Goal: Task Accomplishment & Management: Use online tool/utility

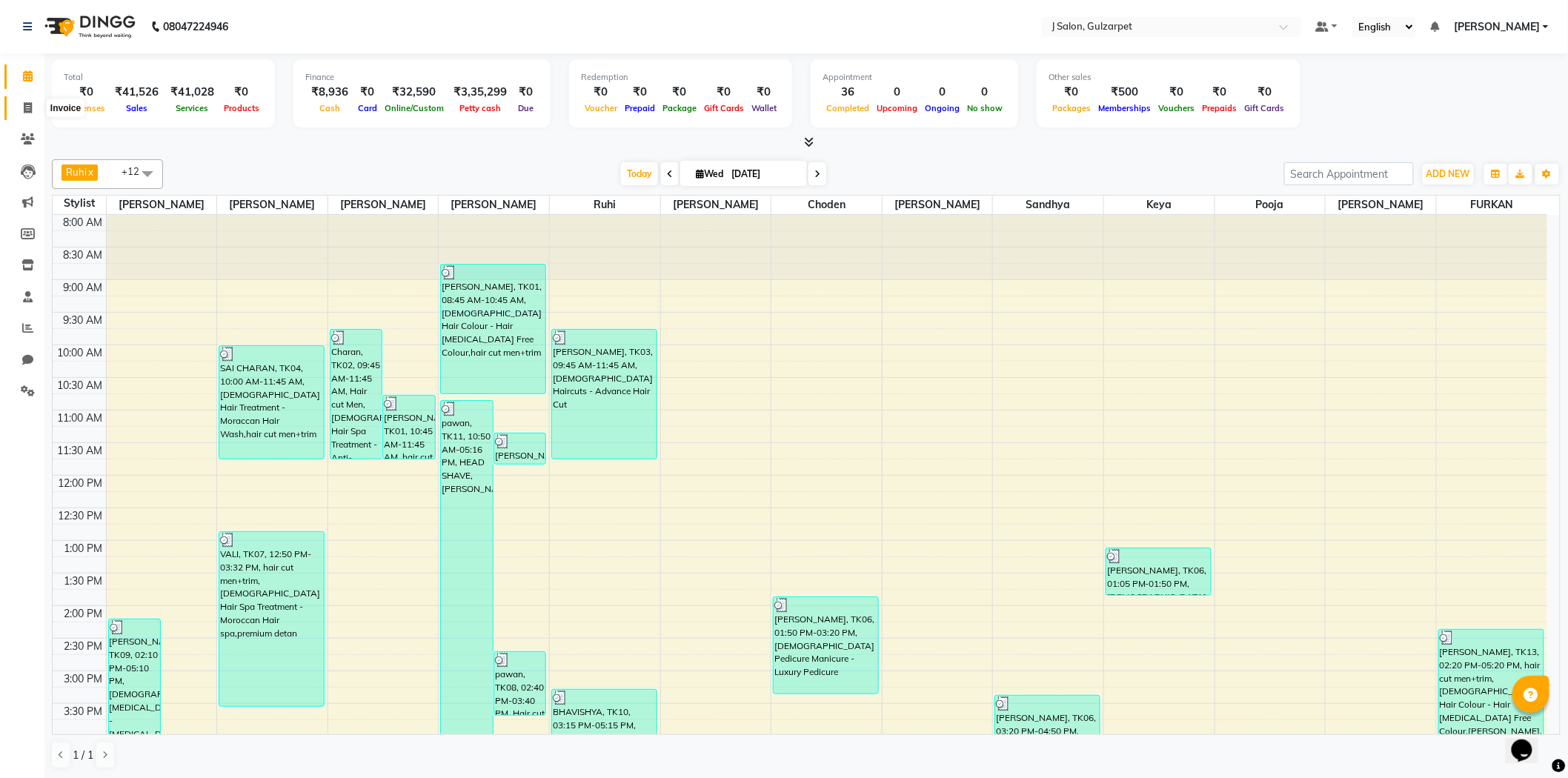
click at [25, 111] on icon at bounding box center [27, 107] width 8 height 11
select select "service"
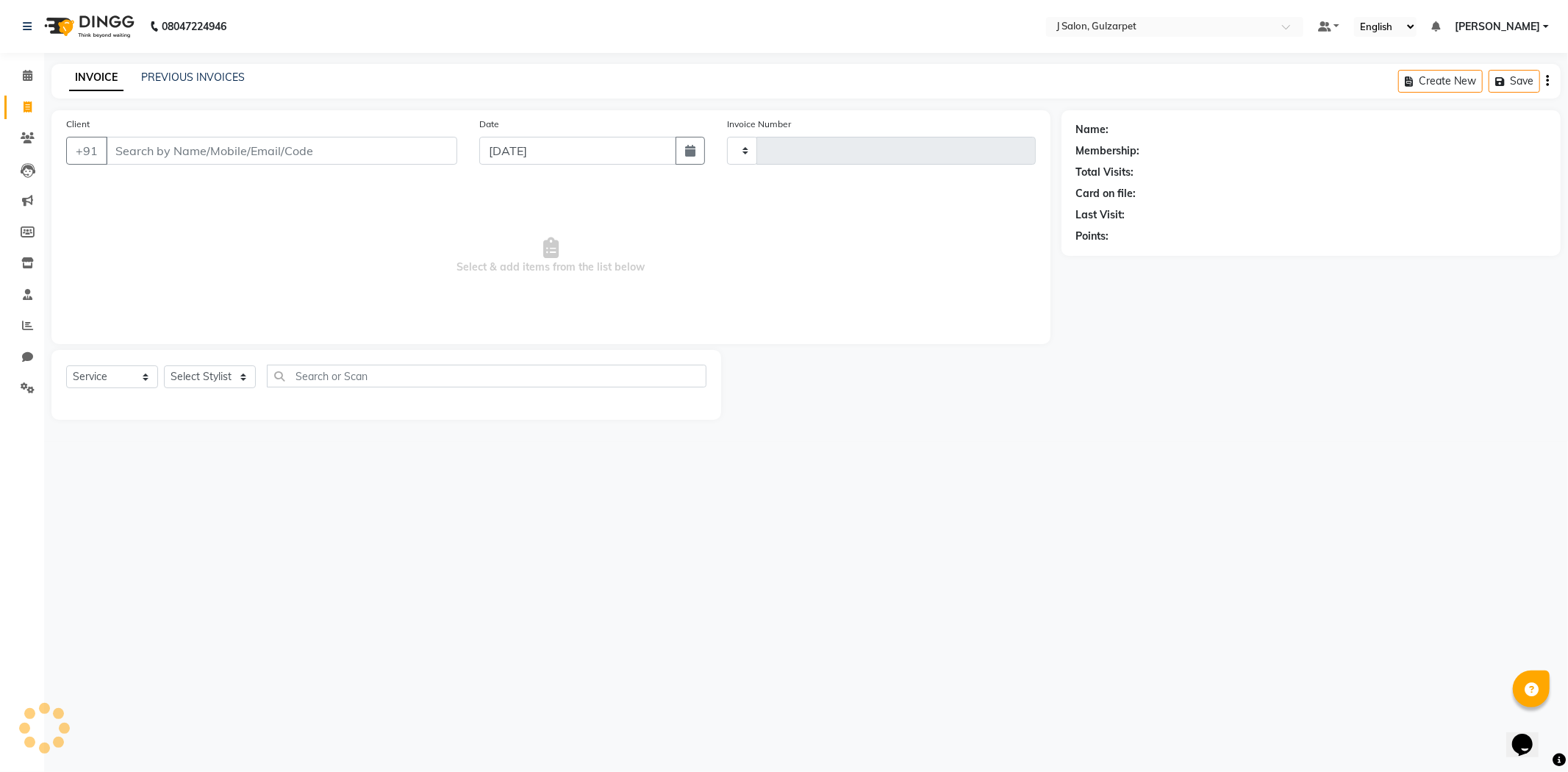
type input "1239"
select select "8558"
click at [281, 142] on input "Client" at bounding box center [281, 151] width 351 height 28
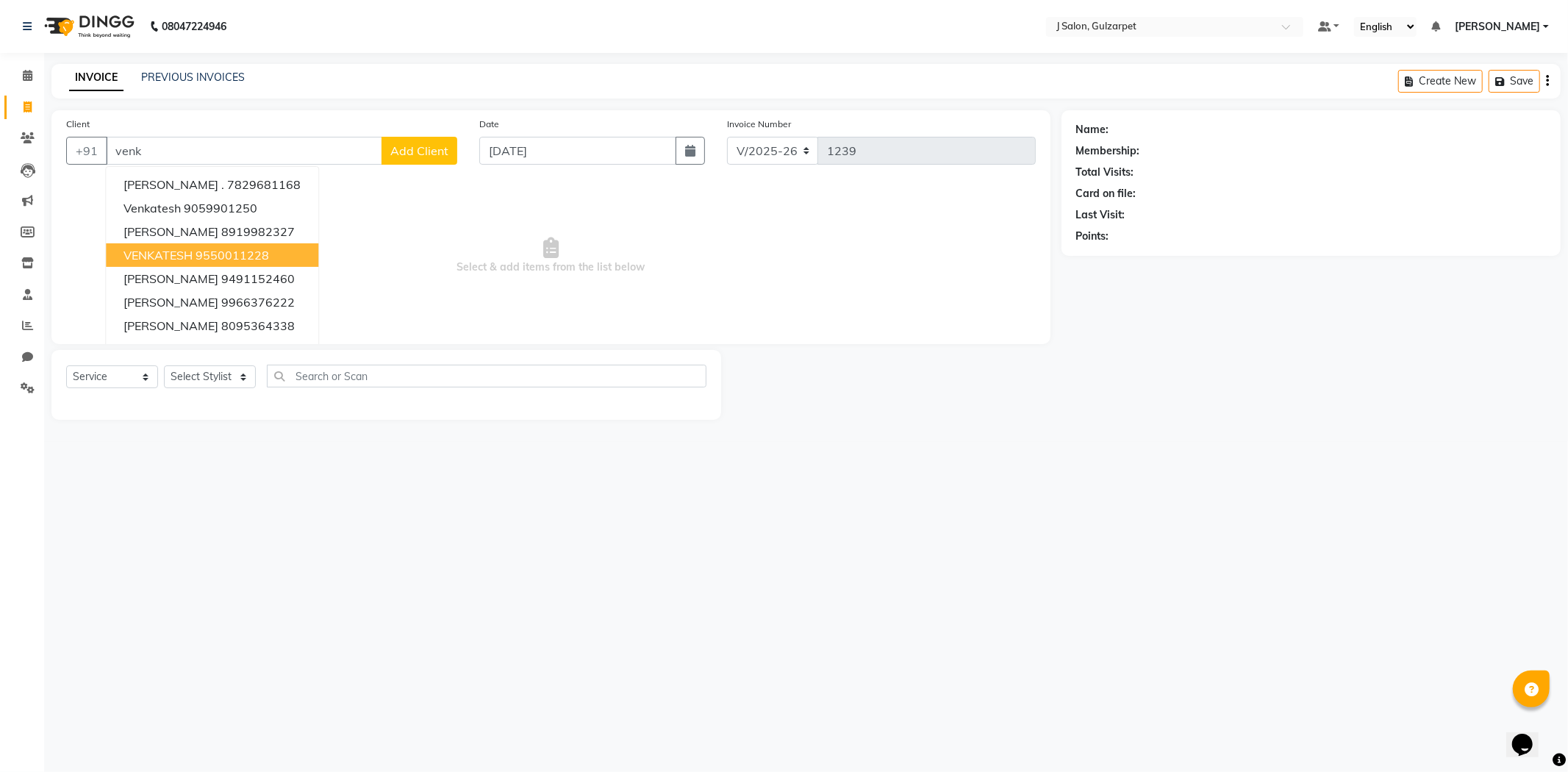
click at [251, 244] on button "VENKATESH 9550011228" at bounding box center [211, 255] width 212 height 24
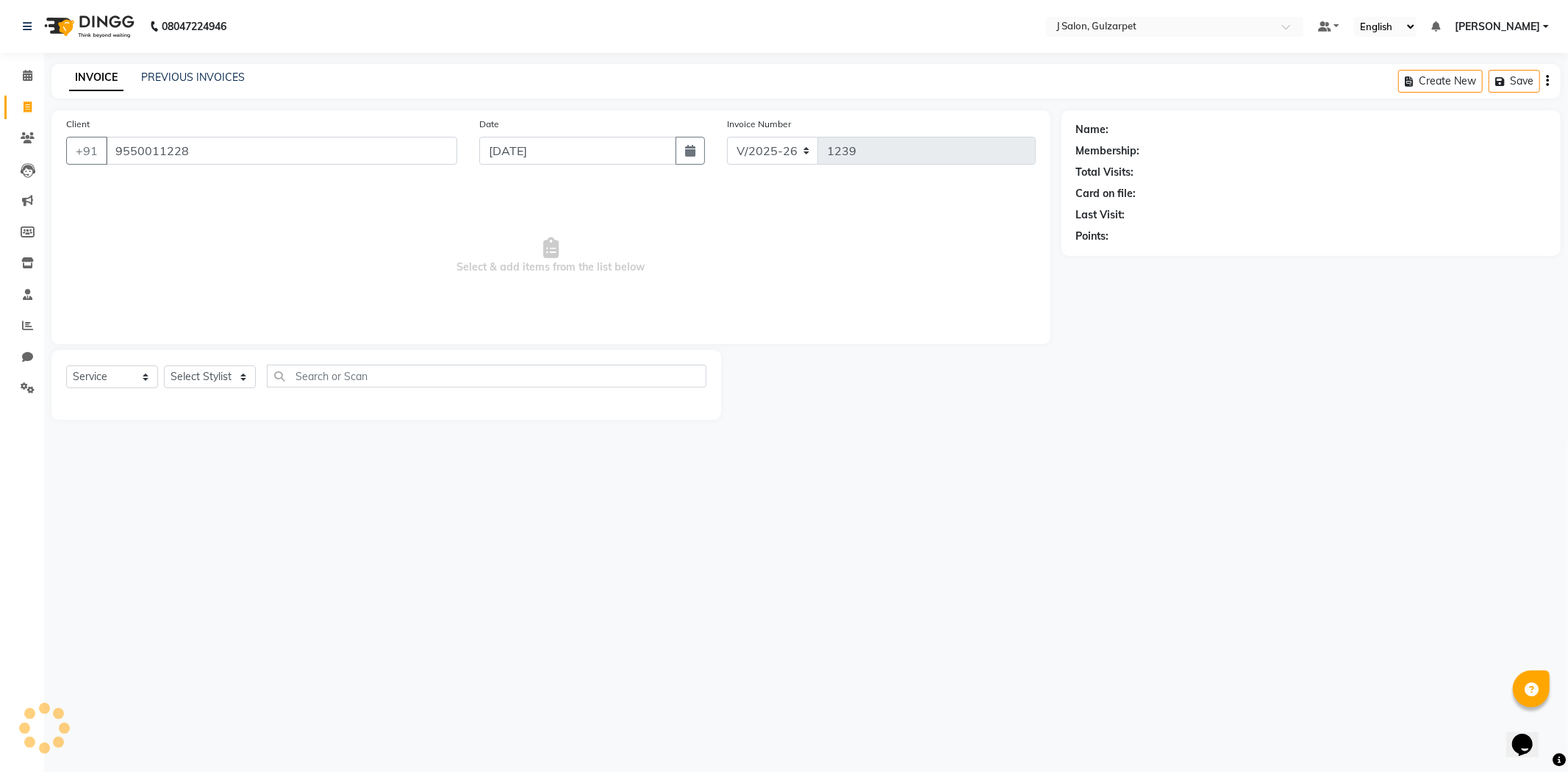
type input "9550011228"
click at [226, 375] on select "Select Stylist Admin [PERSON_NAME] [PERSON_NAME] [PERSON_NAME] [PERSON_NAME] [P…" at bounding box center [210, 376] width 92 height 23
select select "84895"
click at [164, 366] on select "Select Stylist Admin [PERSON_NAME] [PERSON_NAME] [PERSON_NAME] [PERSON_NAME] [P…" at bounding box center [210, 376] width 92 height 23
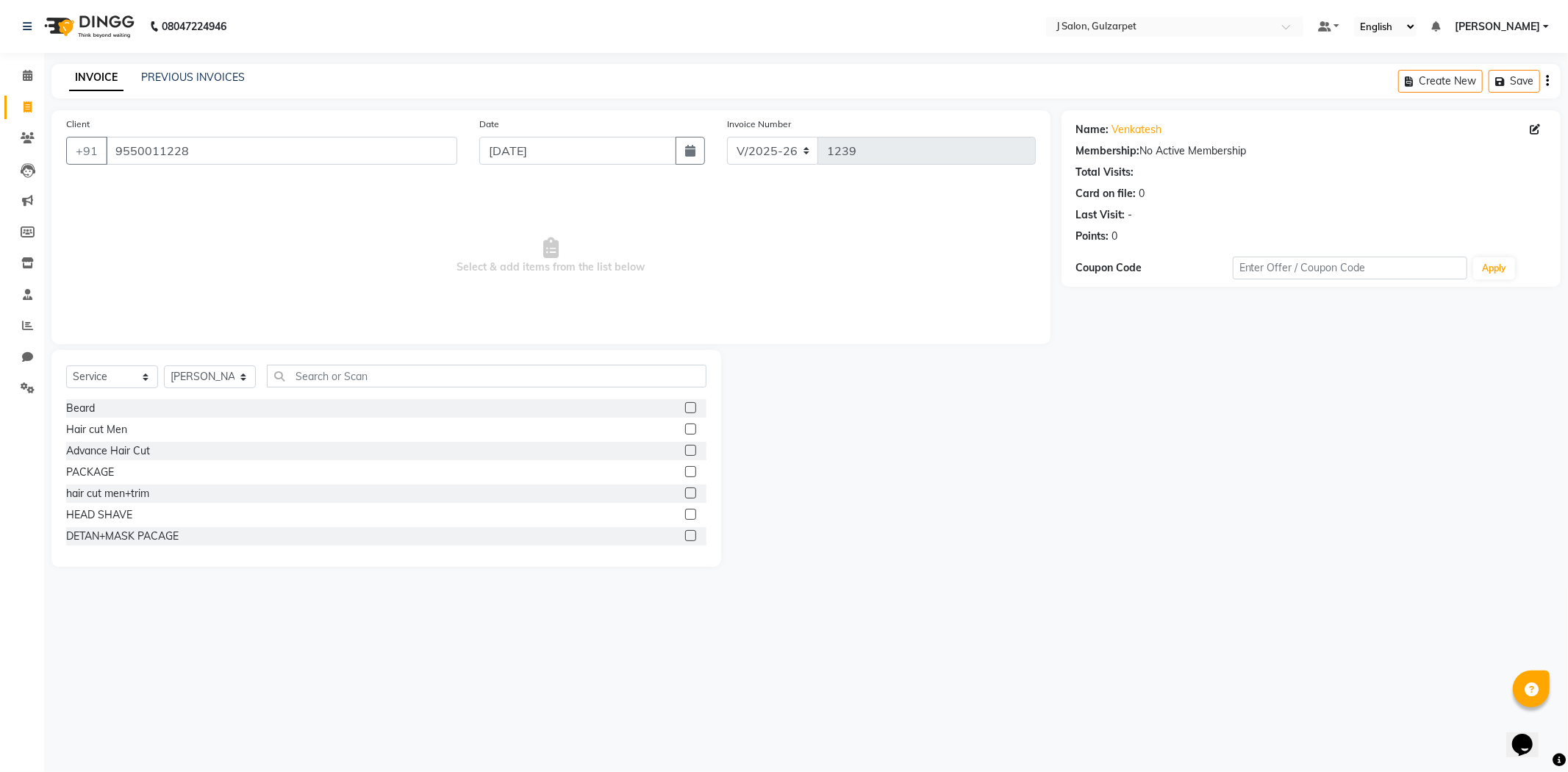
click at [685, 406] on label at bounding box center [690, 407] width 11 height 11
click at [685, 406] on input "checkbox" at bounding box center [689, 408] width 10 height 10
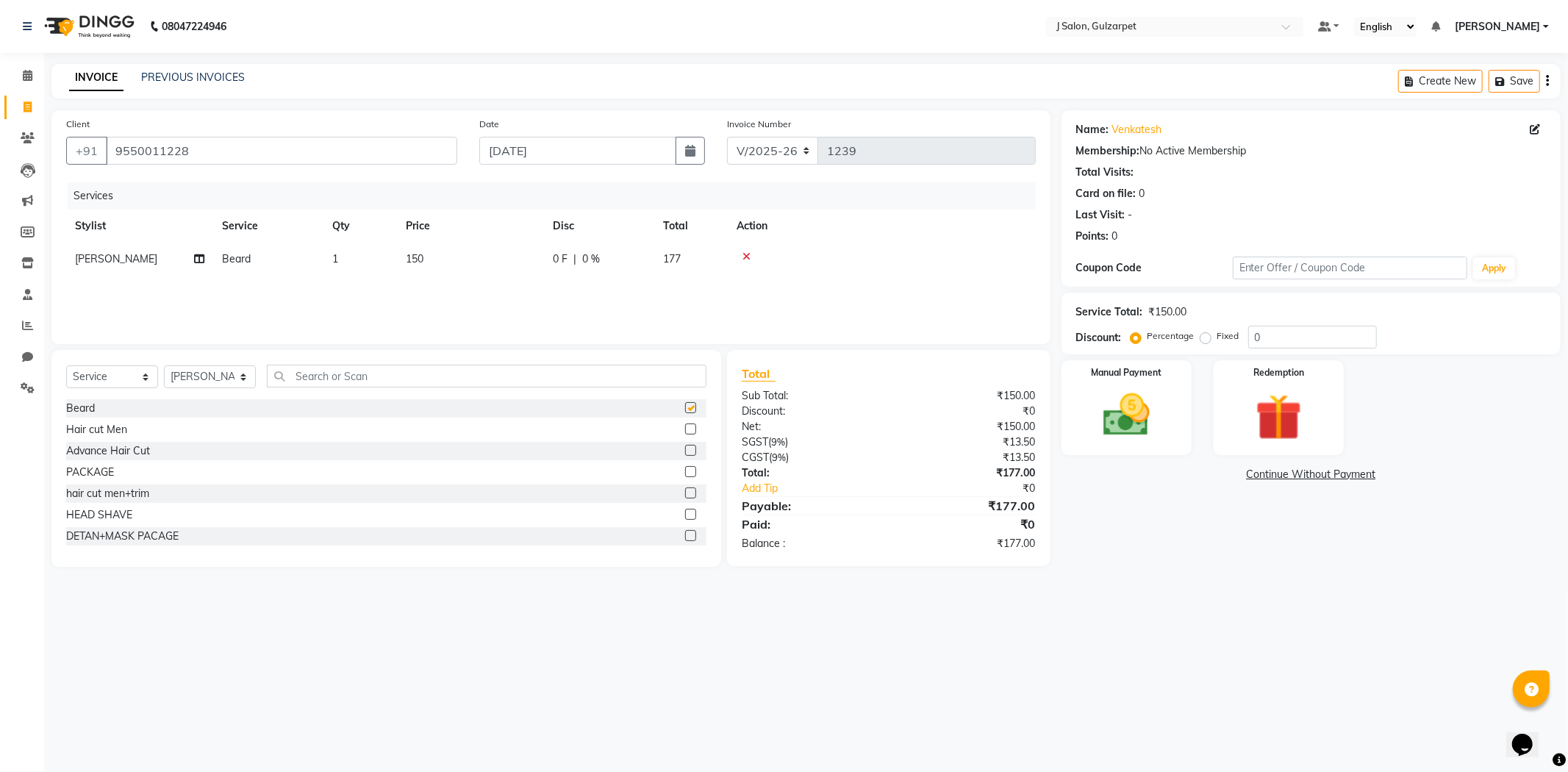
checkbox input "false"
click at [576, 383] on input "text" at bounding box center [487, 376] width 439 height 23
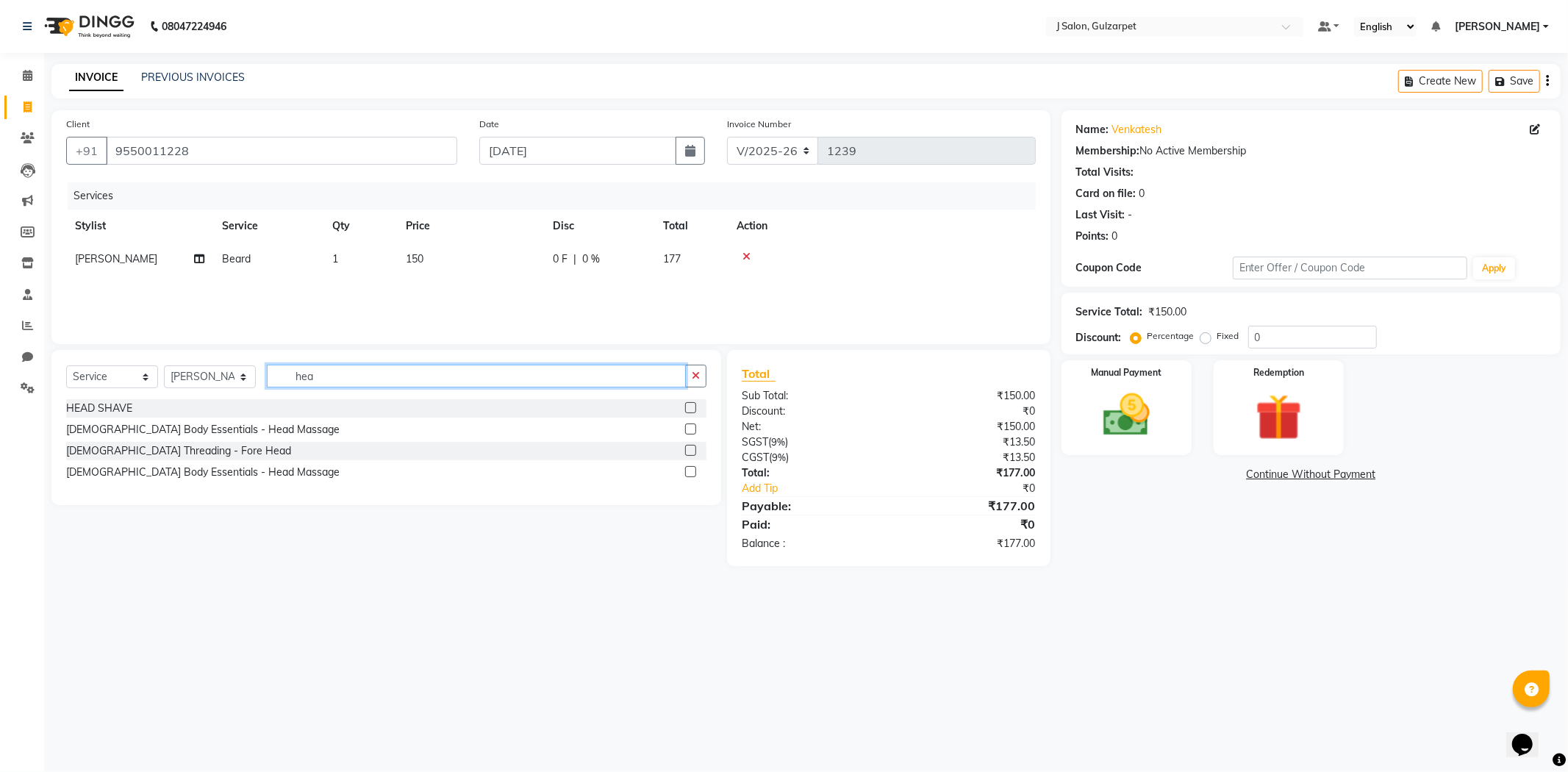
type input "hea"
click at [687, 430] on label at bounding box center [690, 429] width 11 height 11
click at [687, 430] on input "checkbox" at bounding box center [689, 429] width 10 height 10
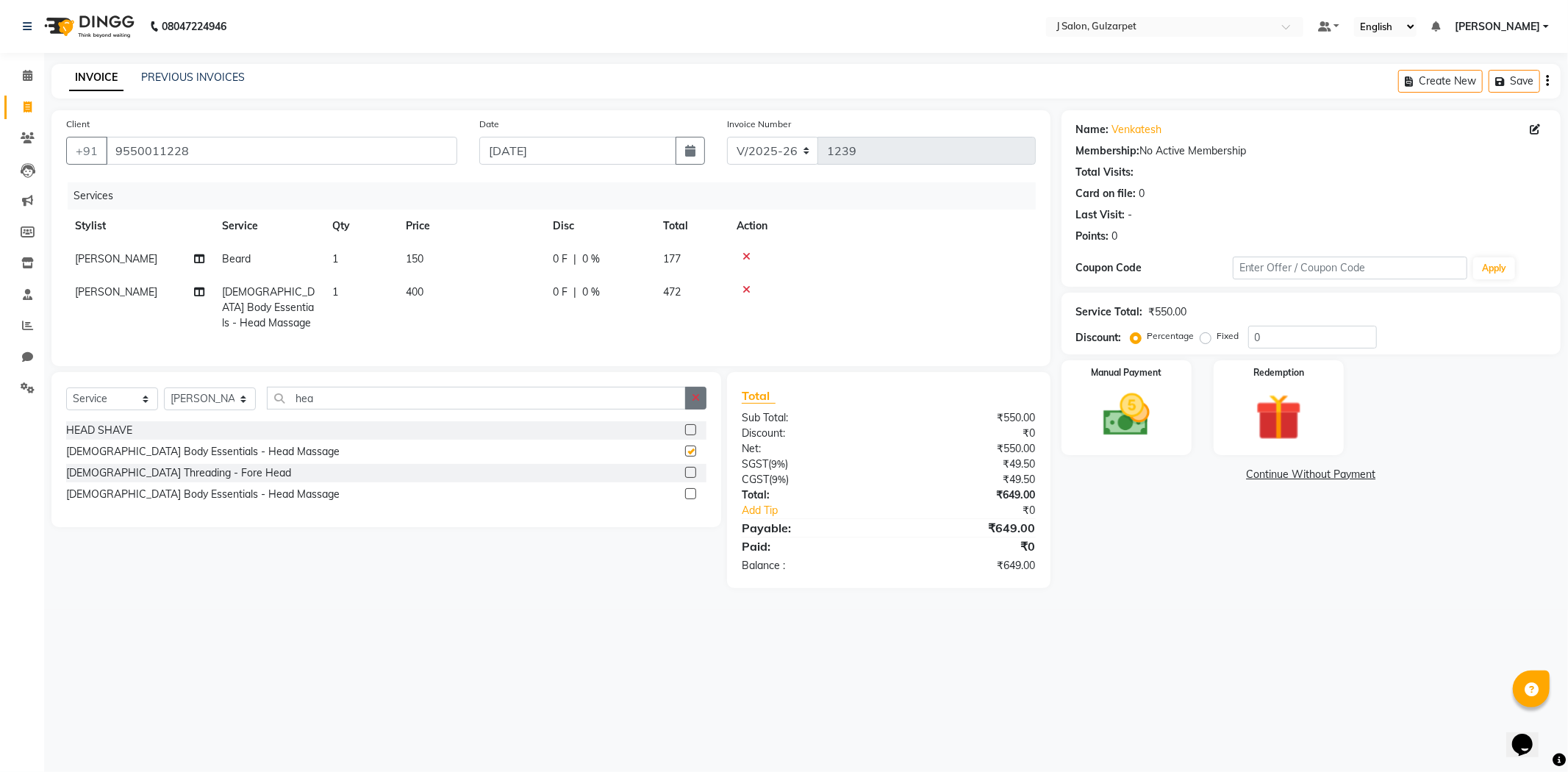
checkbox input "false"
click at [706, 410] on button "button" at bounding box center [695, 398] width 21 height 23
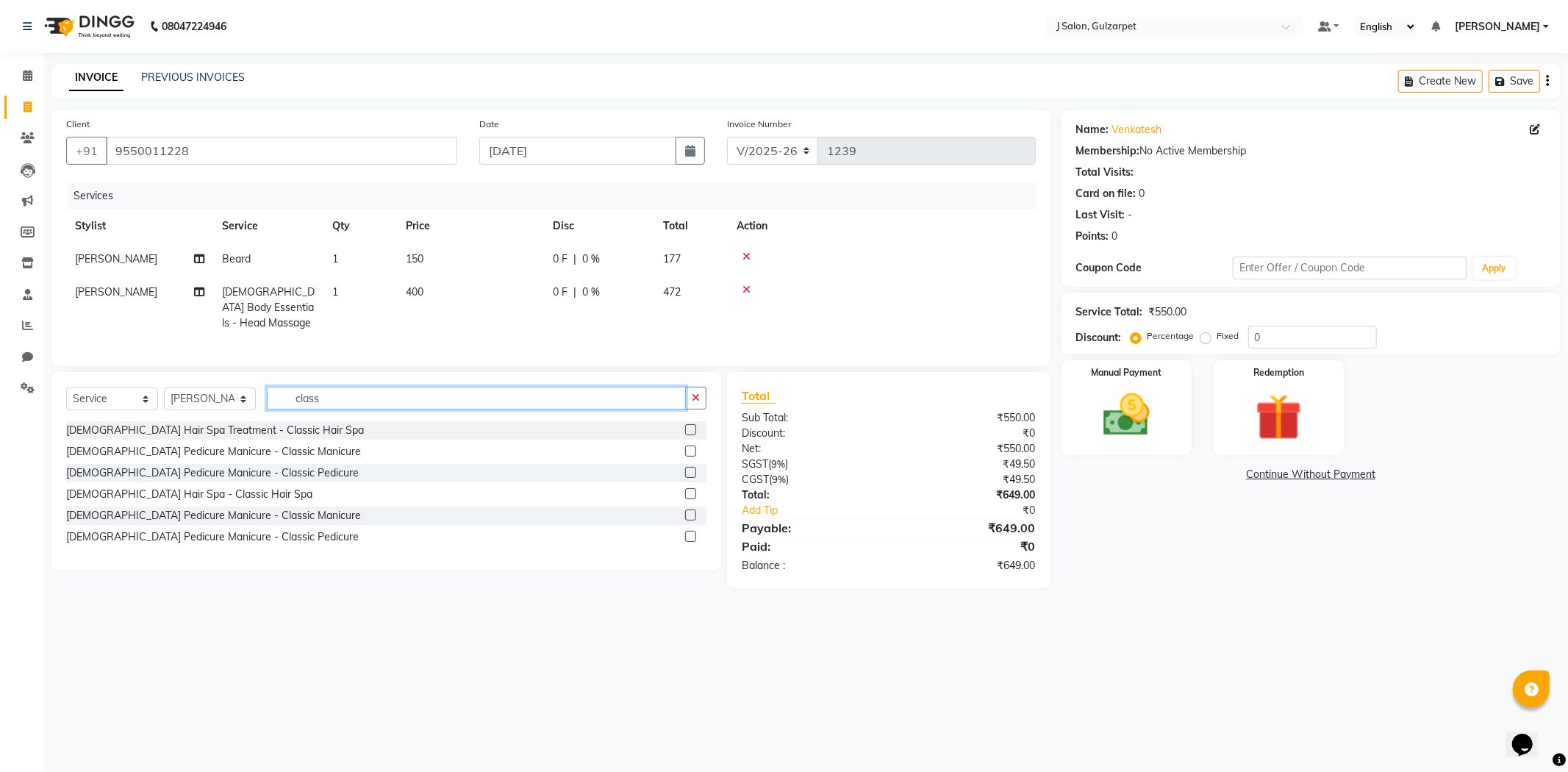
type input "class"
click at [694, 478] on label at bounding box center [690, 472] width 11 height 11
click at [694, 478] on input "checkbox" at bounding box center [689, 472] width 10 height 10
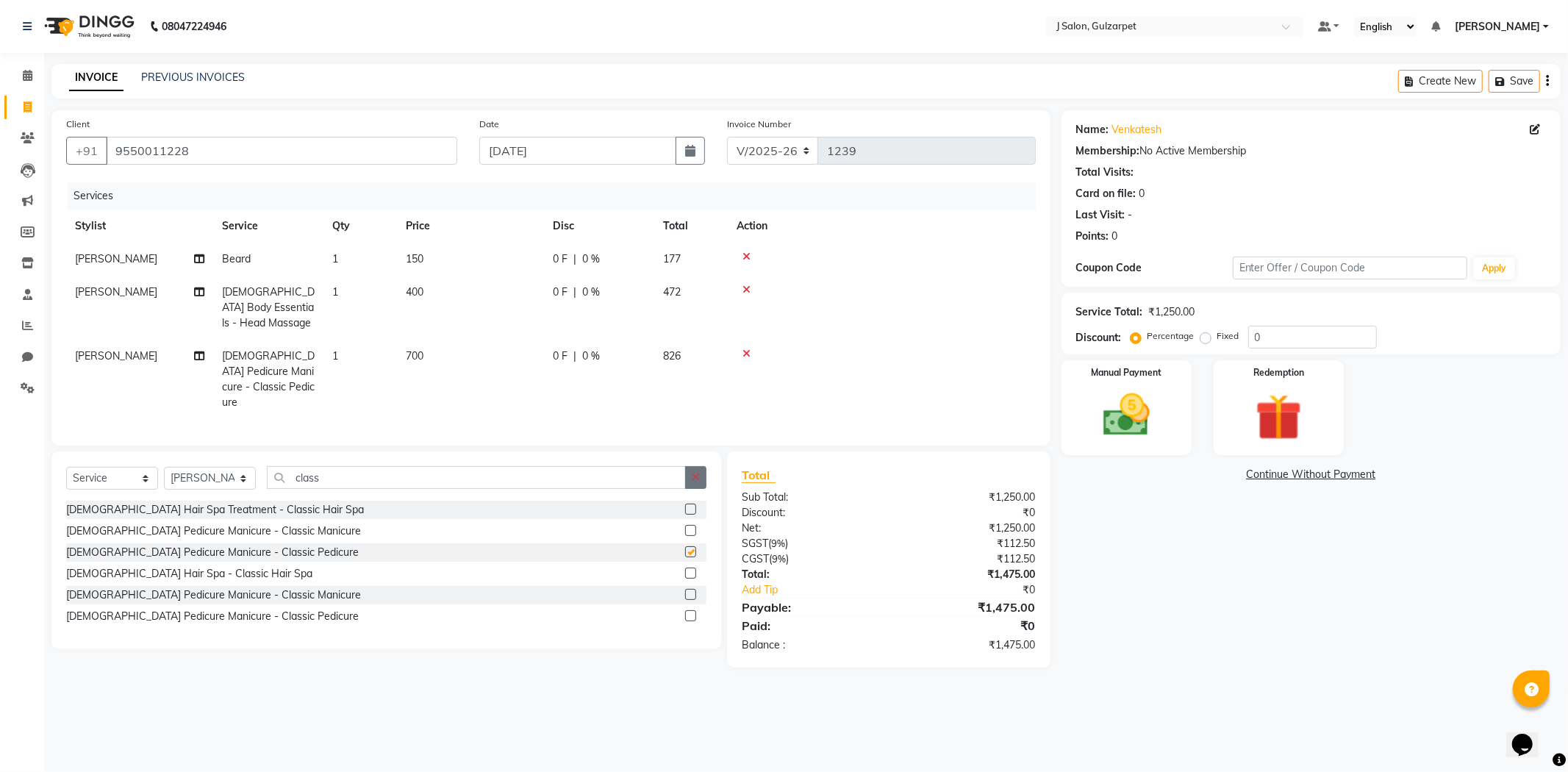
checkbox input "false"
click at [702, 466] on button "button" at bounding box center [695, 478] width 21 height 23
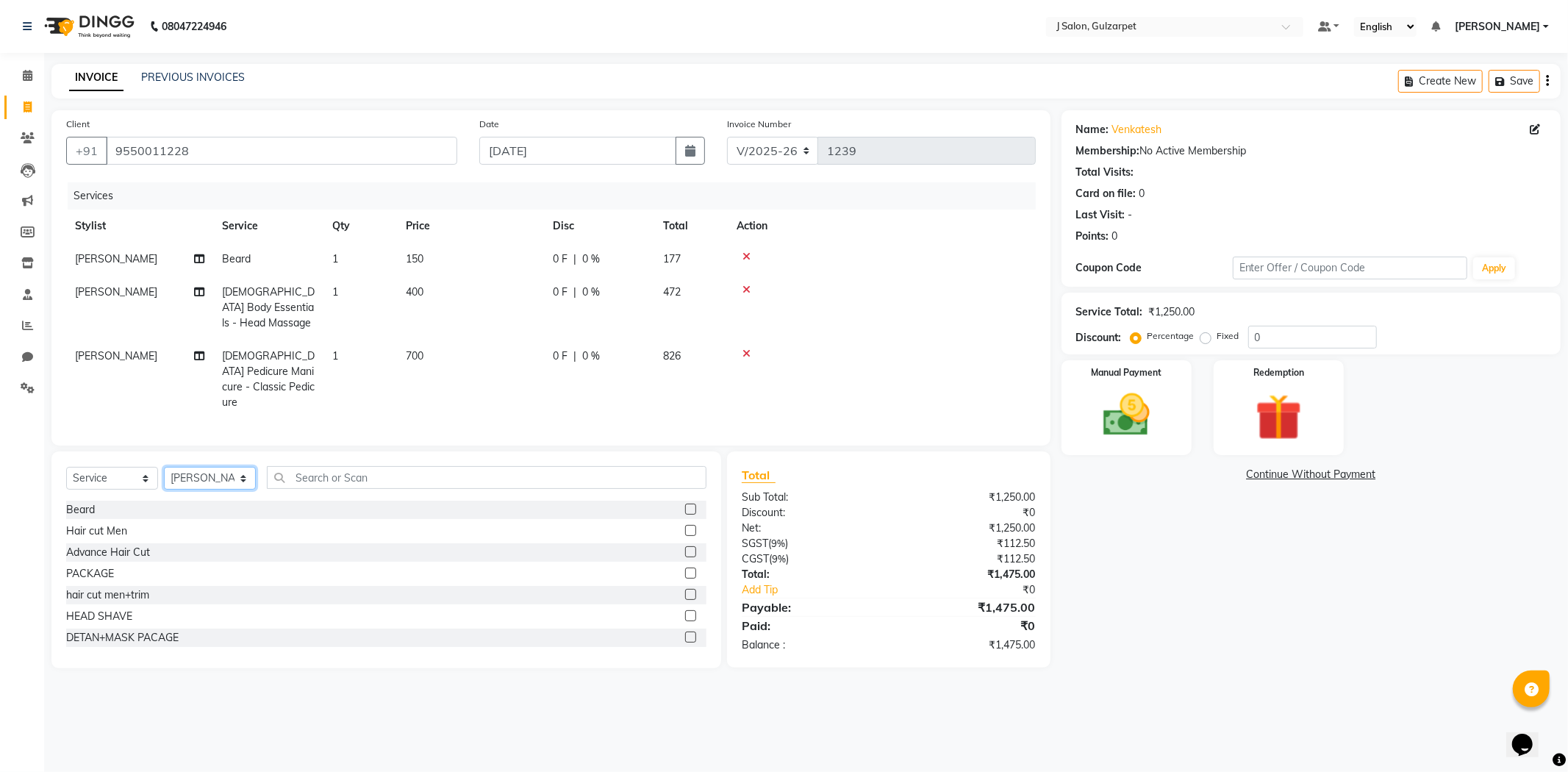
click at [229, 474] on select "Select Stylist Admin [PERSON_NAME] [PERSON_NAME] [PERSON_NAME] [PERSON_NAME] [P…" at bounding box center [210, 478] width 92 height 23
select select "84894"
click at [164, 466] on select "Select Stylist Admin [PERSON_NAME] [PERSON_NAME] [PERSON_NAME] [PERSON_NAME] [P…" at bounding box center [210, 478] width 92 height 23
click at [685, 527] on label at bounding box center [690, 530] width 11 height 11
click at [685, 527] on input "checkbox" at bounding box center [689, 531] width 10 height 10
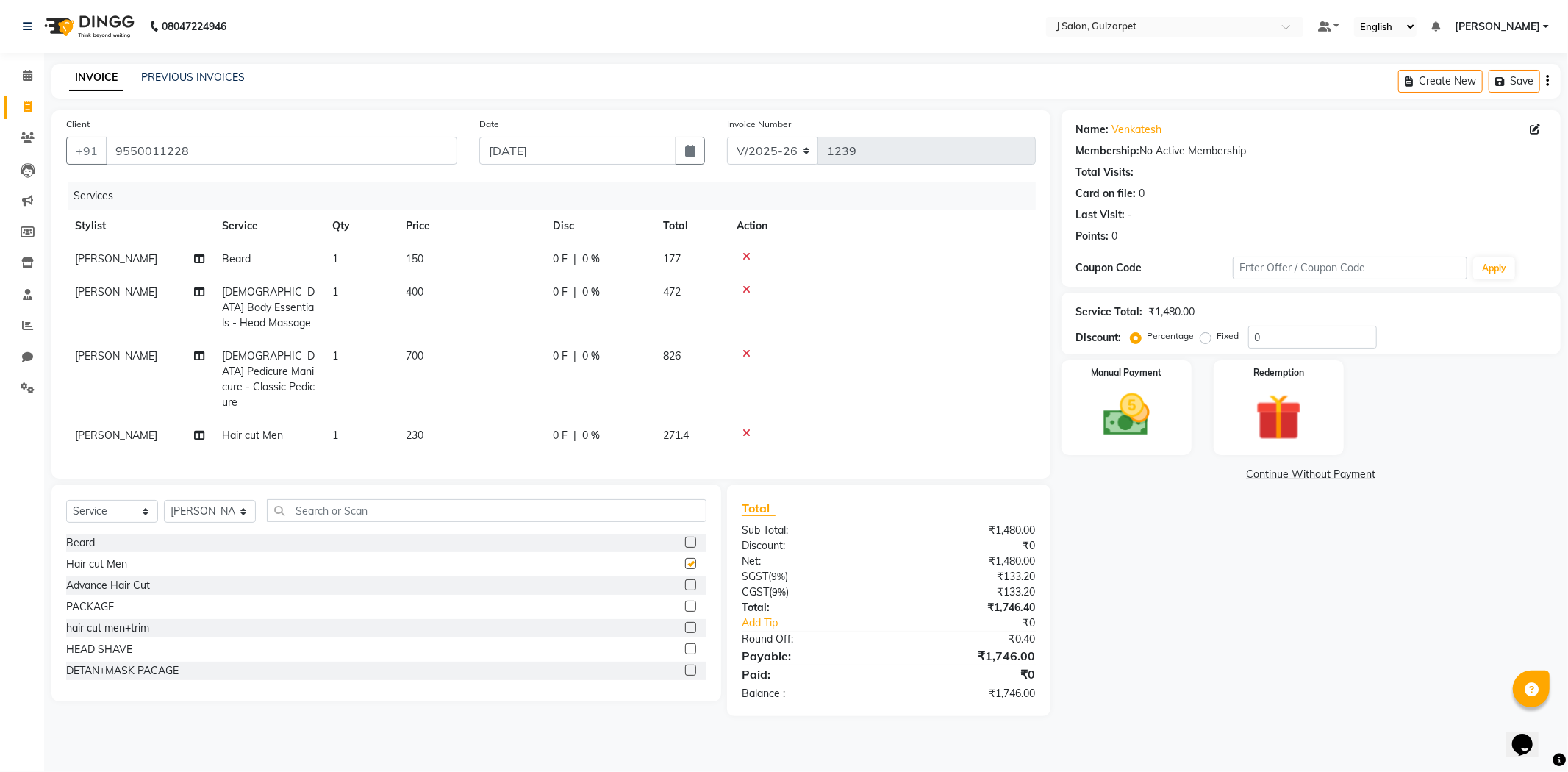
checkbox input "false"
click at [1280, 329] on input "0" at bounding box center [1312, 337] width 128 height 23
click at [1130, 445] on div "Manual Payment" at bounding box center [1126, 407] width 135 height 99
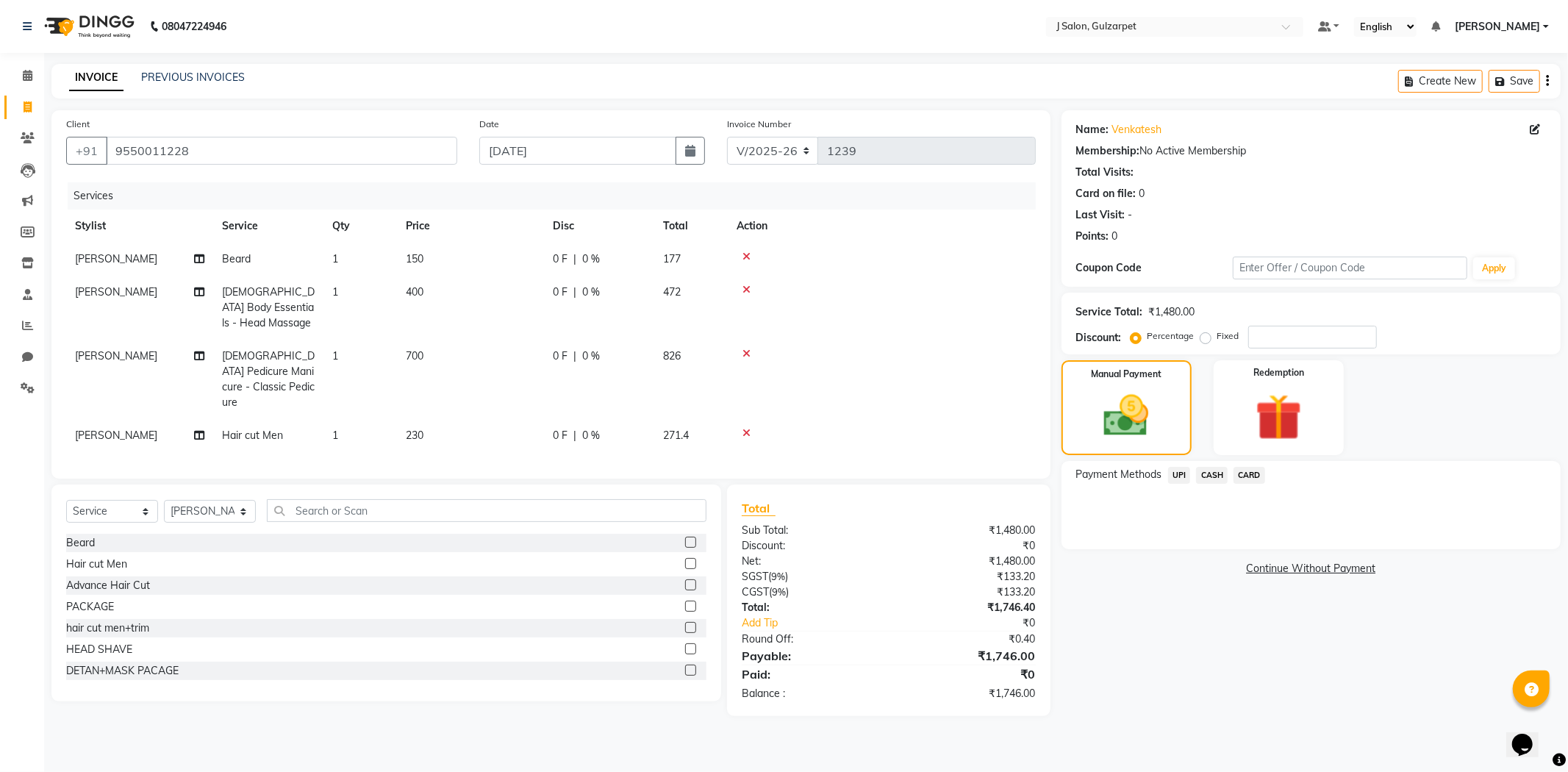
click at [1178, 465] on div "Payment Methods UPI CASH CARD" at bounding box center [1311, 505] width 500 height 88
click at [1191, 471] on div "CASH" at bounding box center [1209, 476] width 38 height 20
click at [1180, 472] on span "UPI" at bounding box center [1179, 474] width 23 height 17
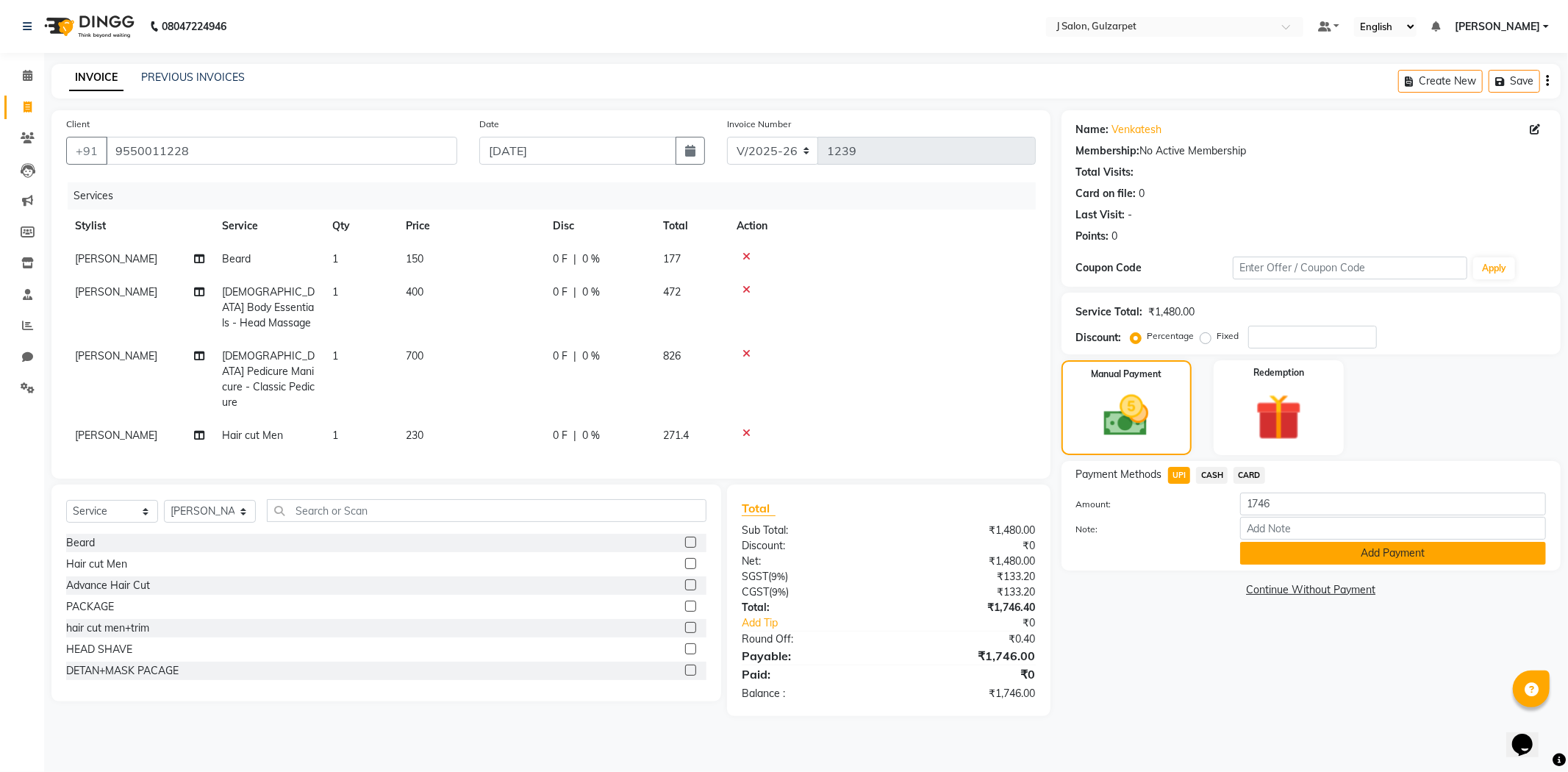
click at [1293, 560] on button "Add Payment" at bounding box center [1393, 553] width 306 height 23
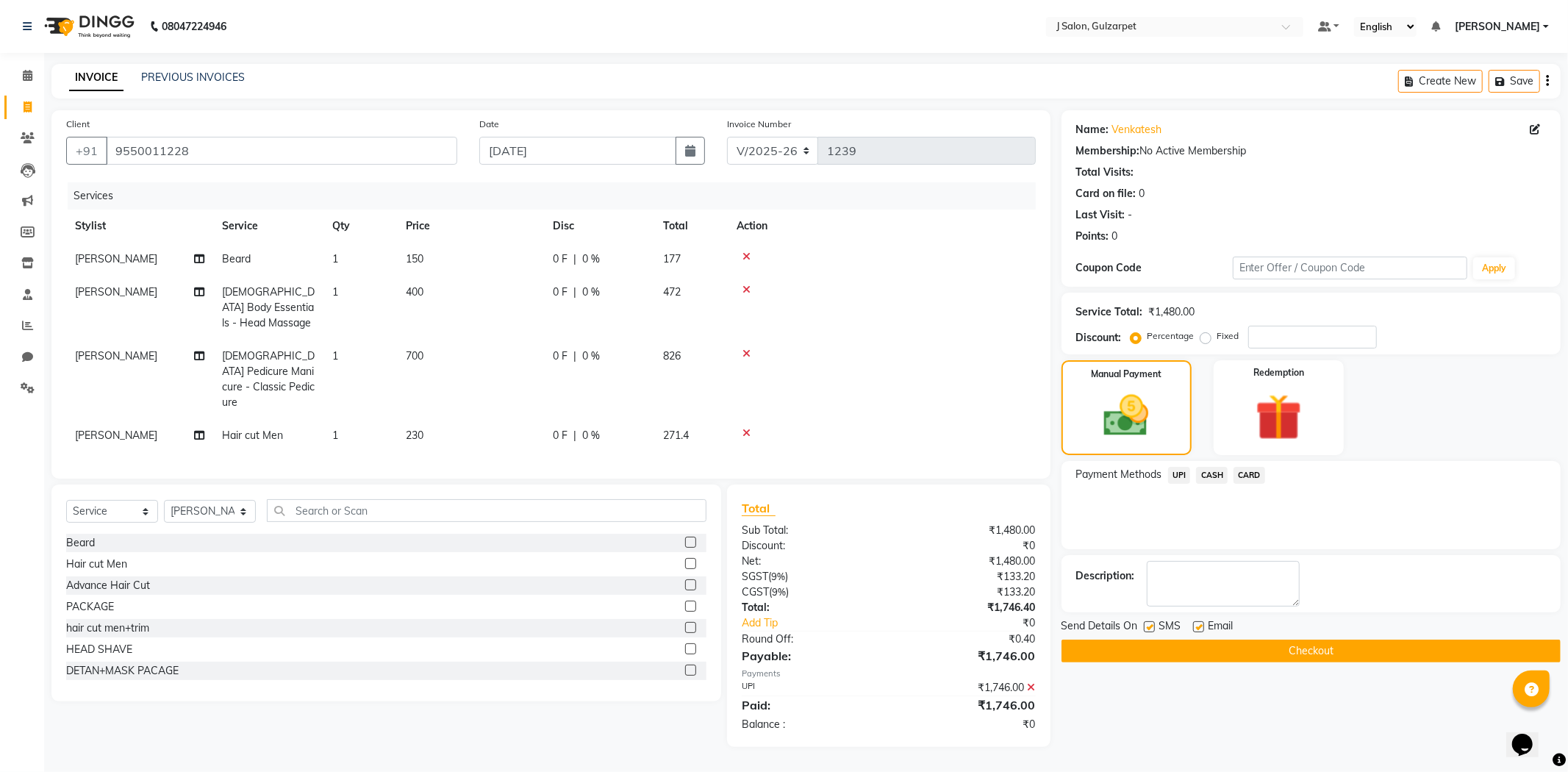
click at [1310, 657] on button "Checkout" at bounding box center [1311, 651] width 500 height 23
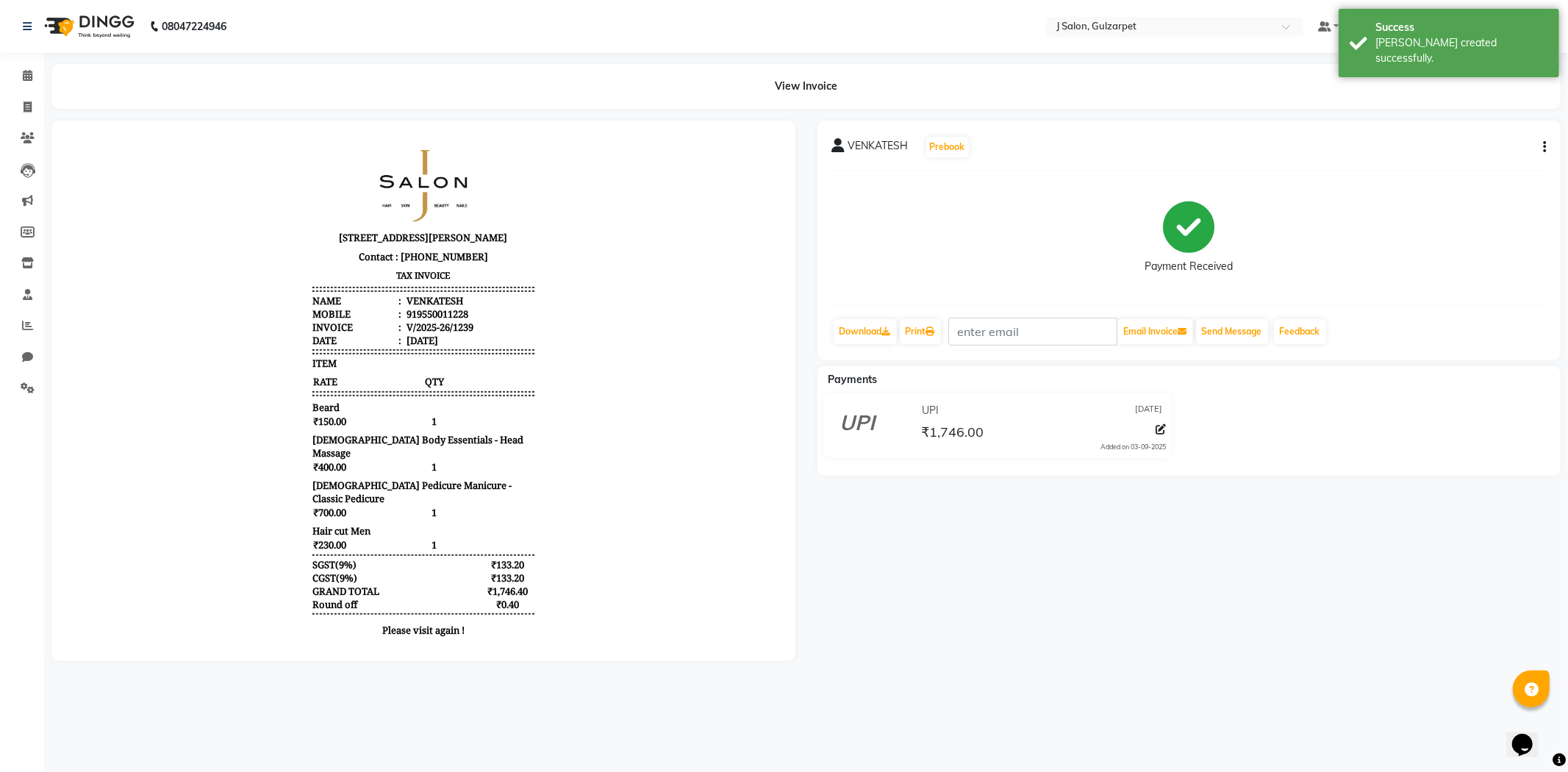
select select "service"
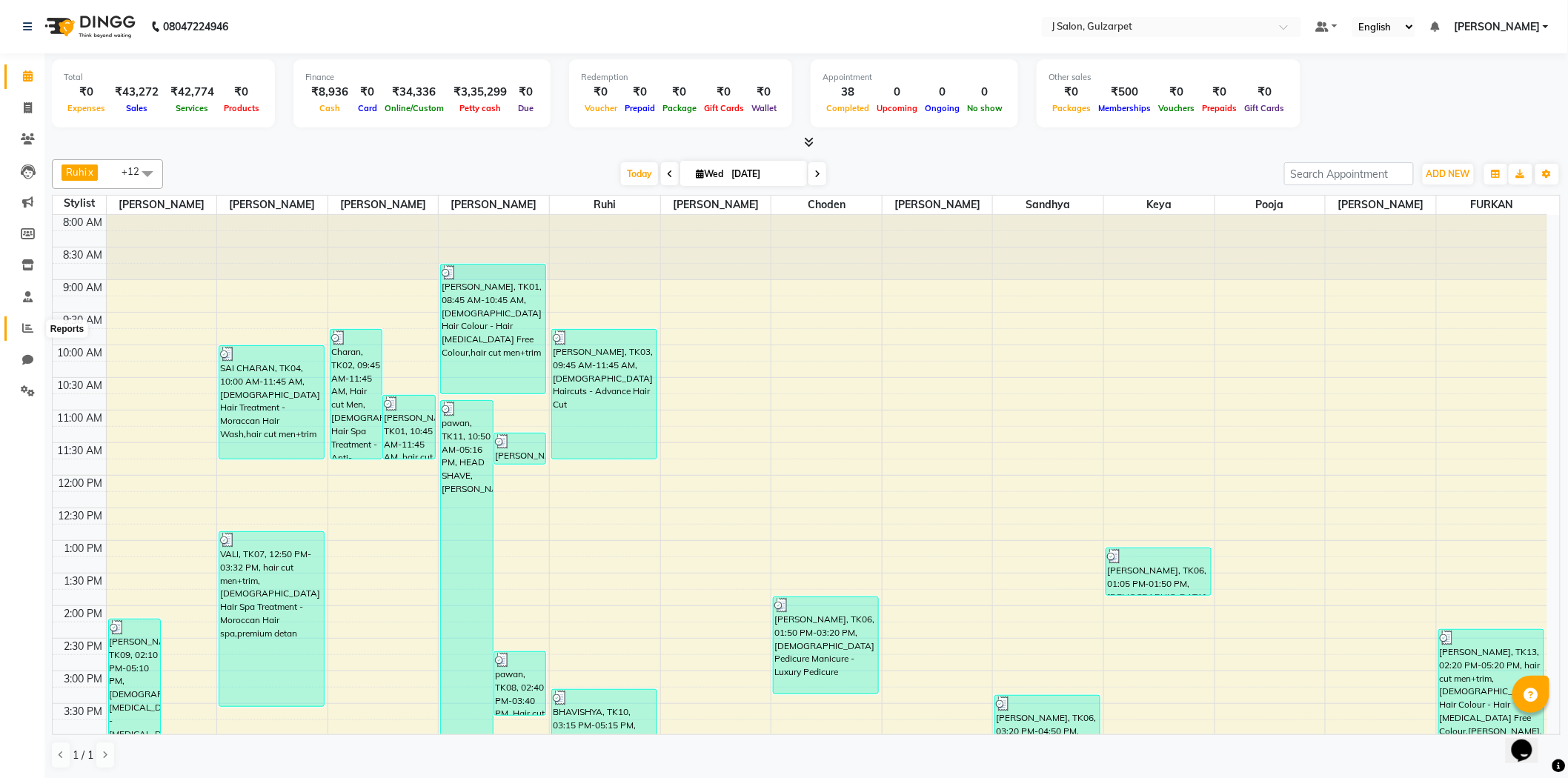
click at [26, 331] on icon at bounding box center [27, 327] width 11 height 11
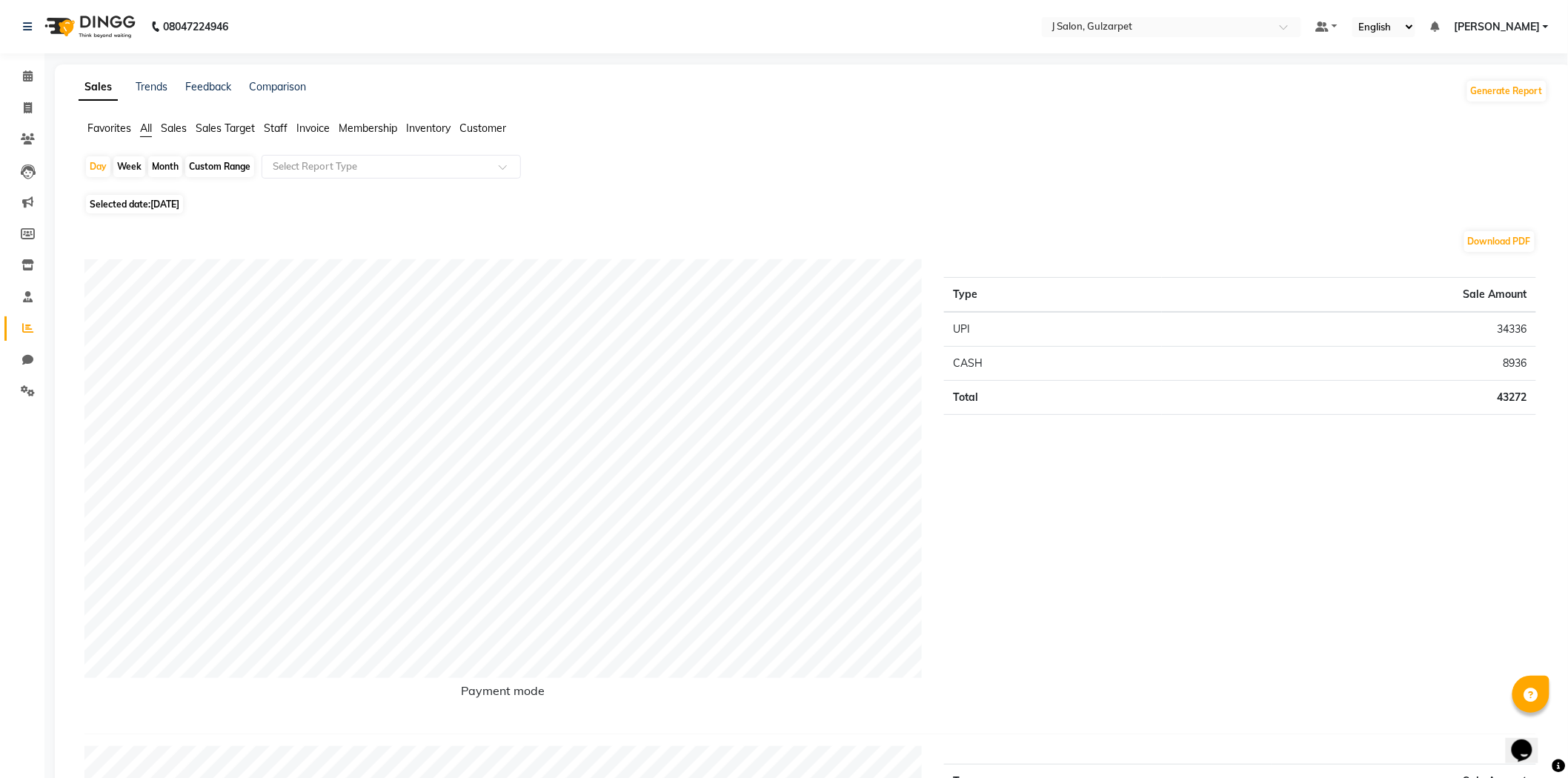
click at [274, 124] on span "Staff" at bounding box center [276, 128] width 24 height 13
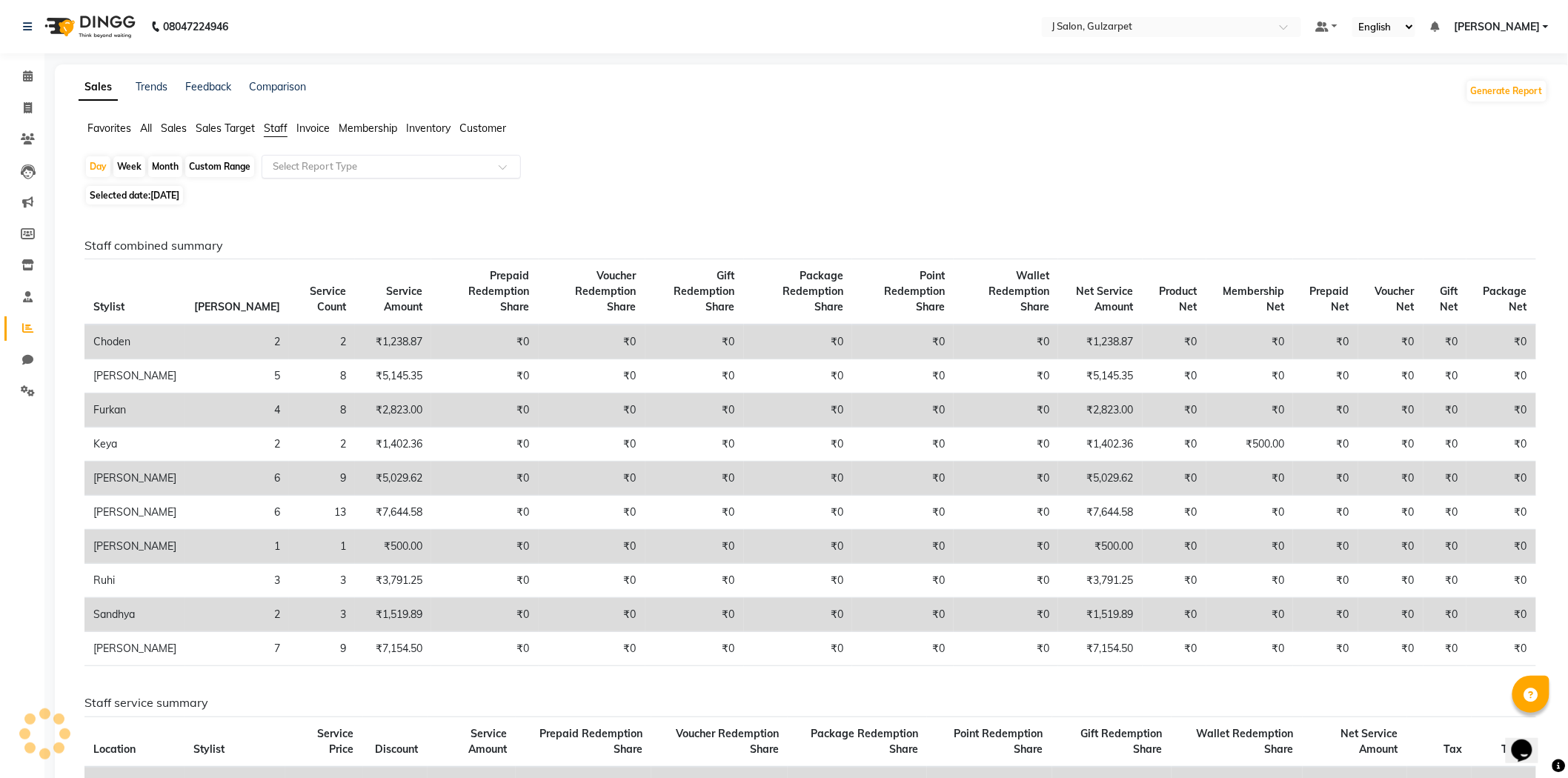
click at [416, 166] on input "text" at bounding box center [376, 166] width 213 height 15
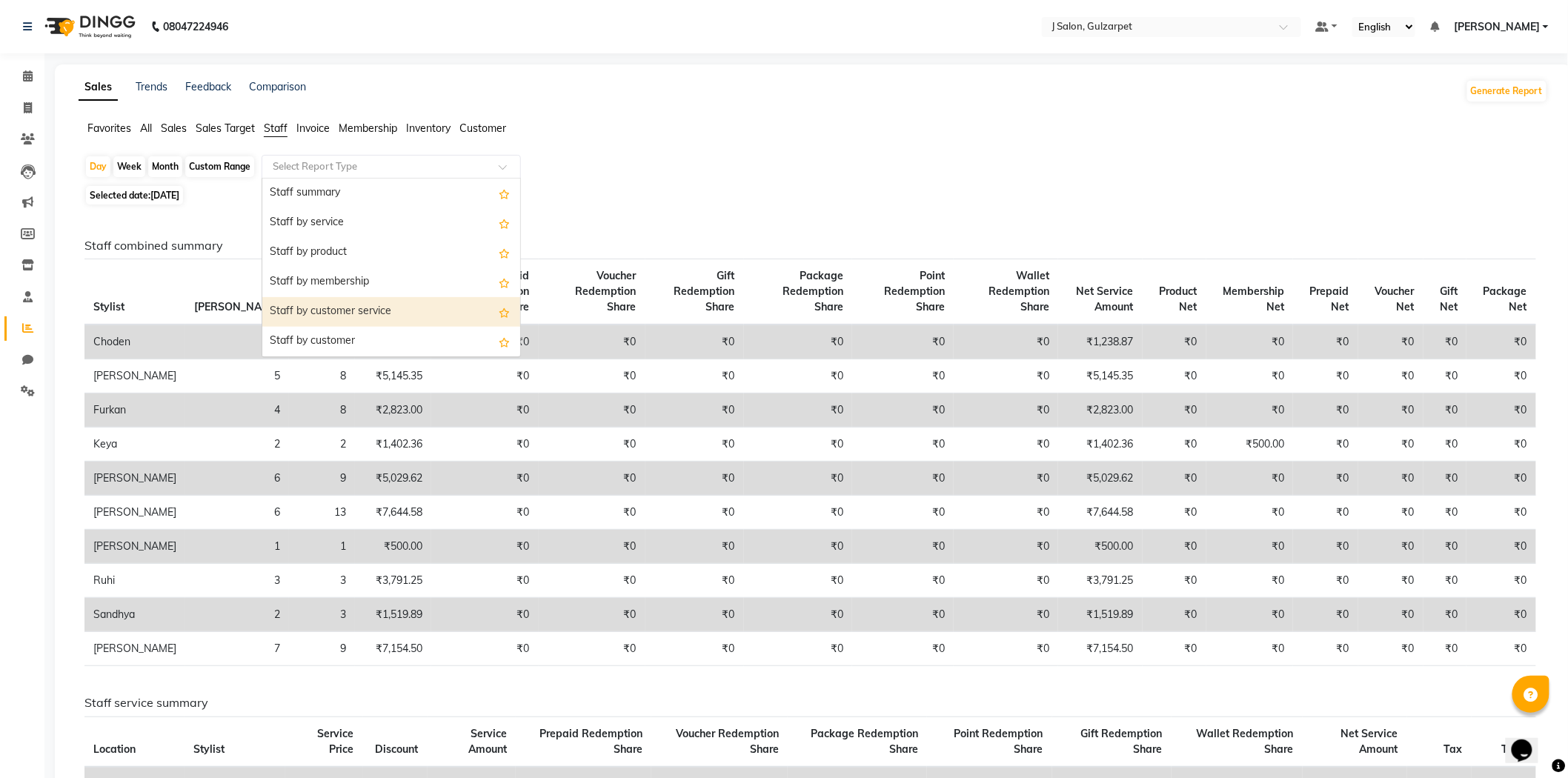
click at [366, 314] on div "Staff by customer service" at bounding box center [391, 312] width 258 height 30
select select "full_report"
select select "csv"
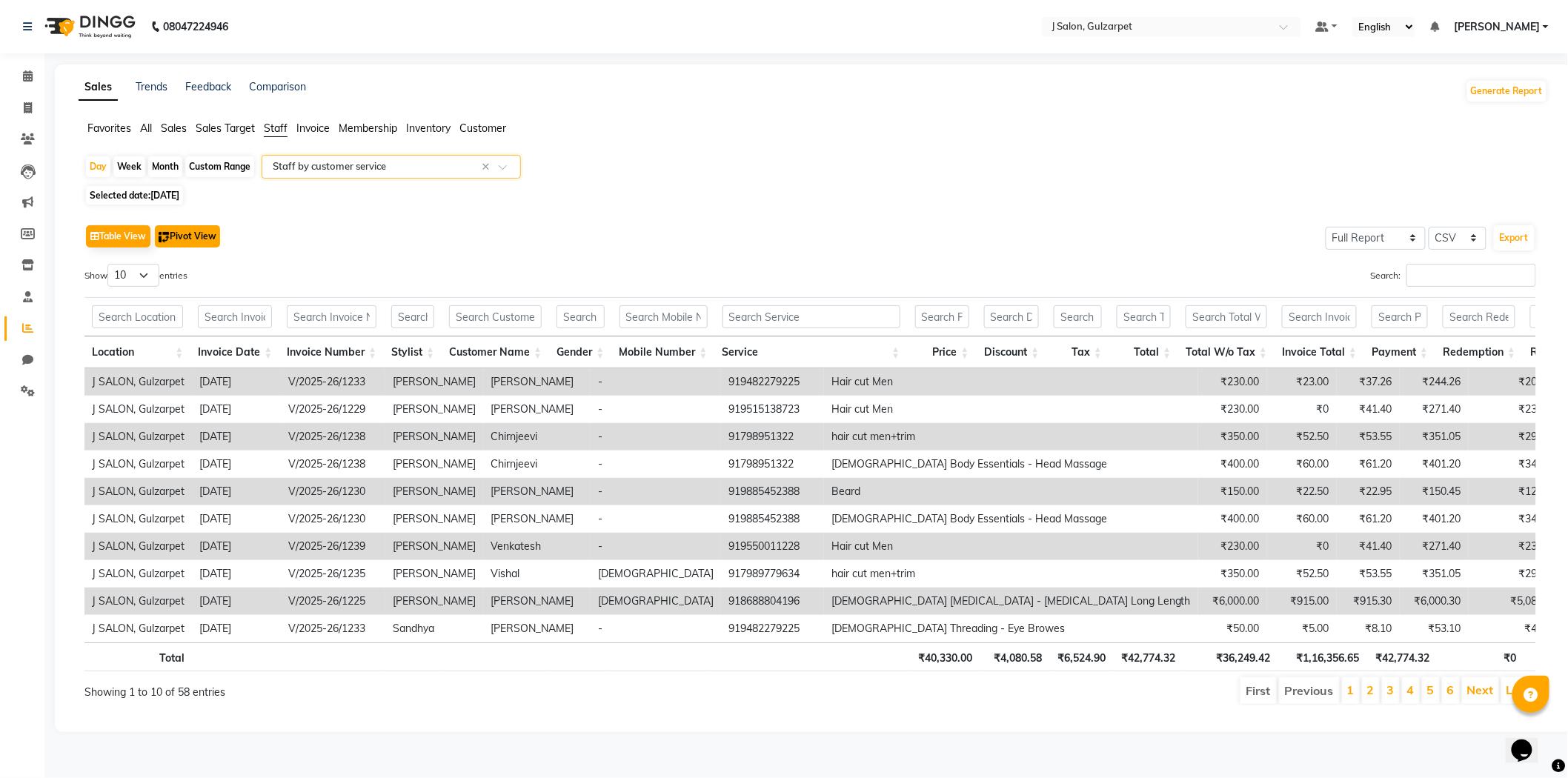
click at [198, 235] on button "Pivot View" at bounding box center [188, 236] width 65 height 22
select select "full_report"
select select "csv"
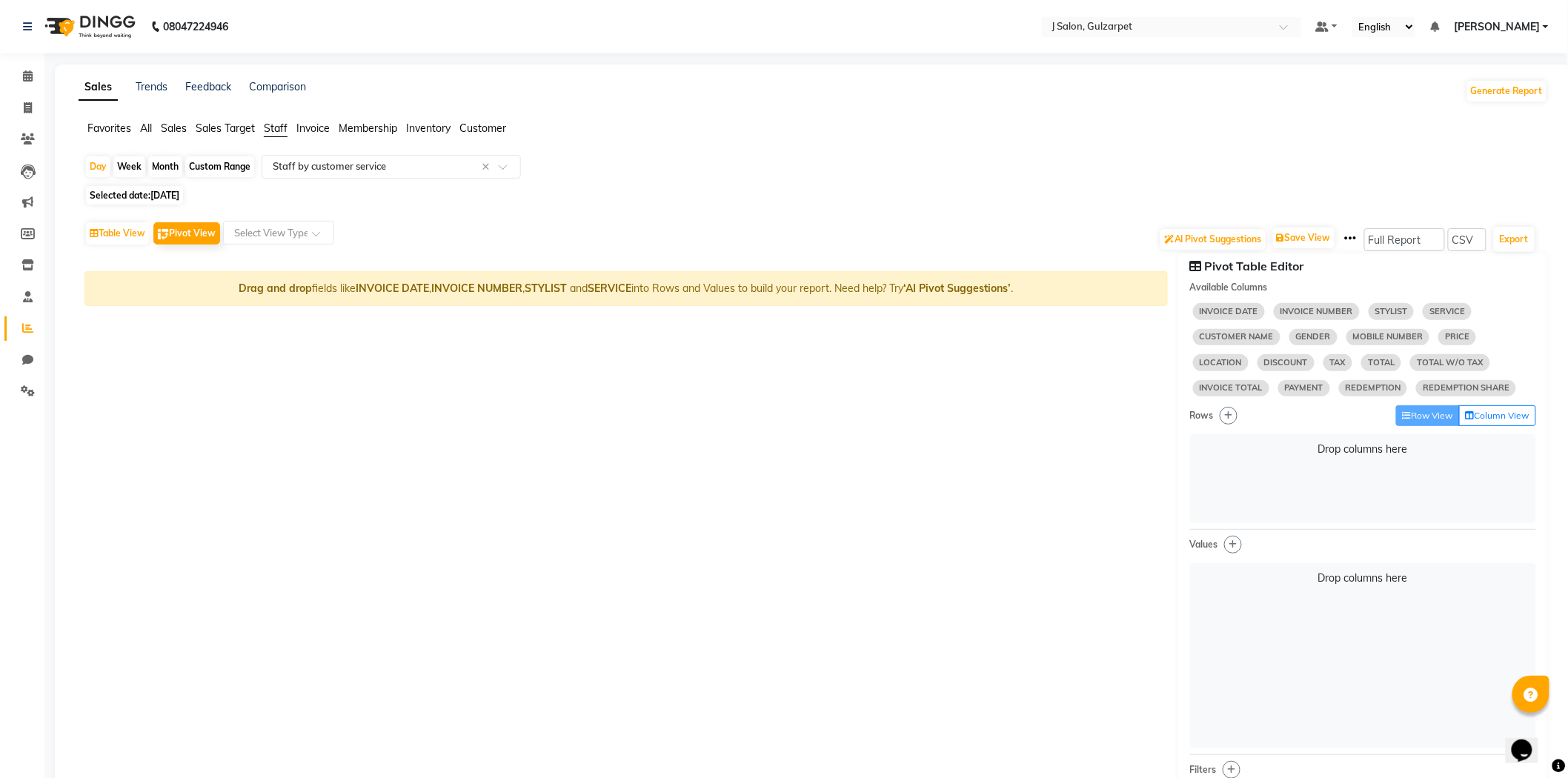
select select "10"
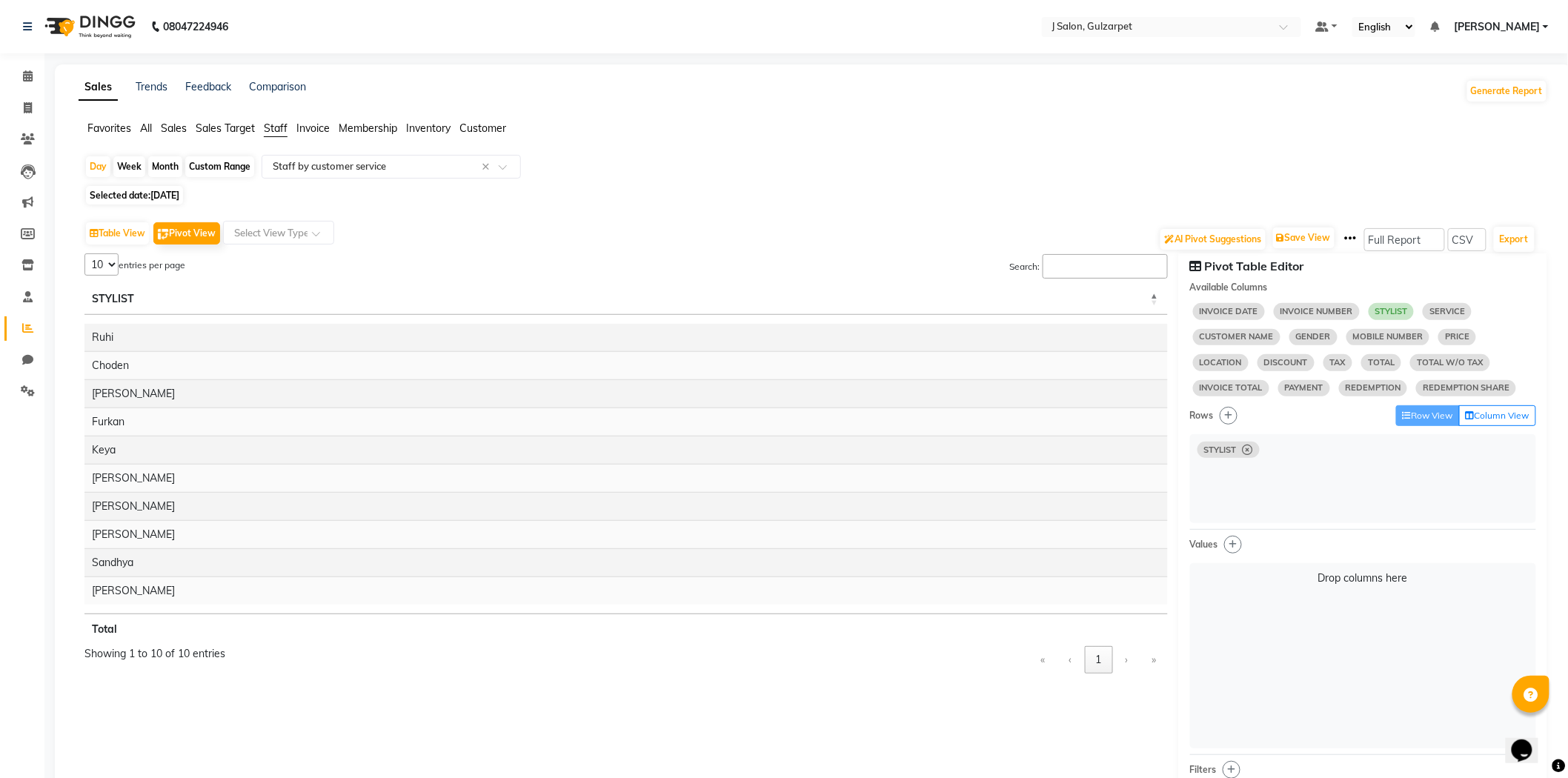
select select "10"
select select "sum"
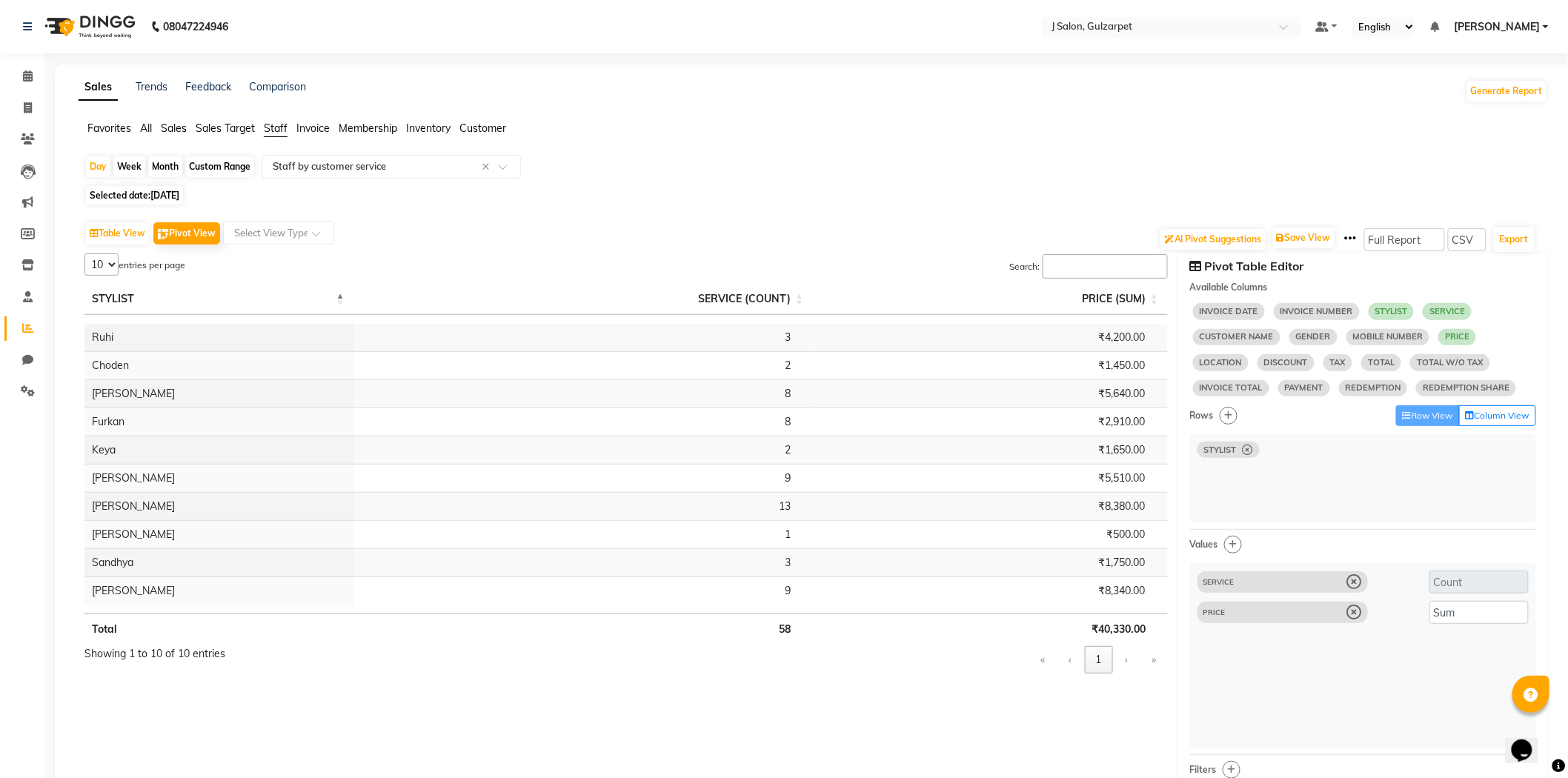
select select "10"
select select "sum"
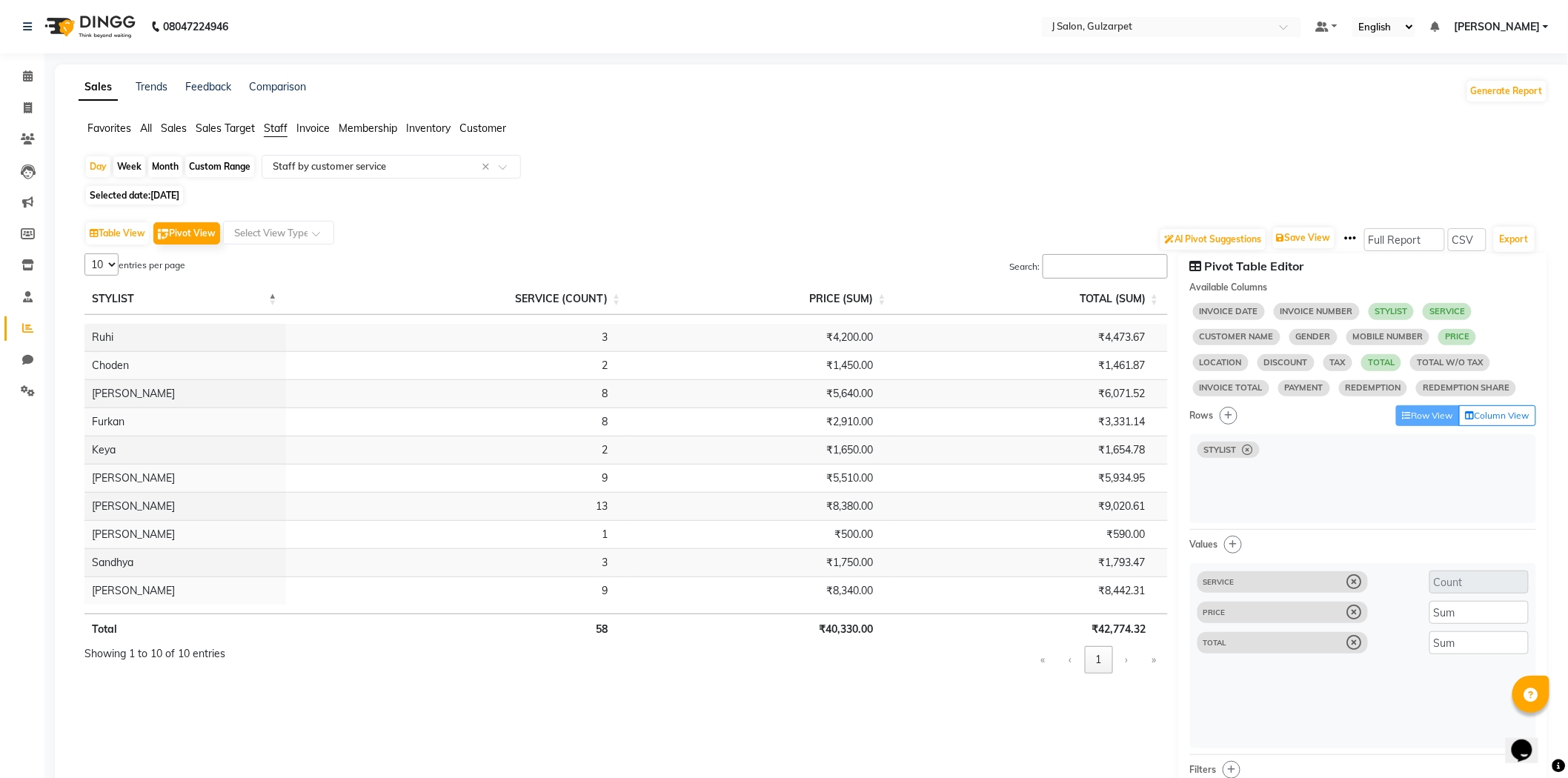
click at [112, 260] on select "5 10 25 50 10" at bounding box center [101, 264] width 34 height 22
select select "50"
click at [85, 253] on select "5 10 25 50 10" at bounding box center [101, 264] width 34 height 22
